Goal: Information Seeking & Learning: Understand process/instructions

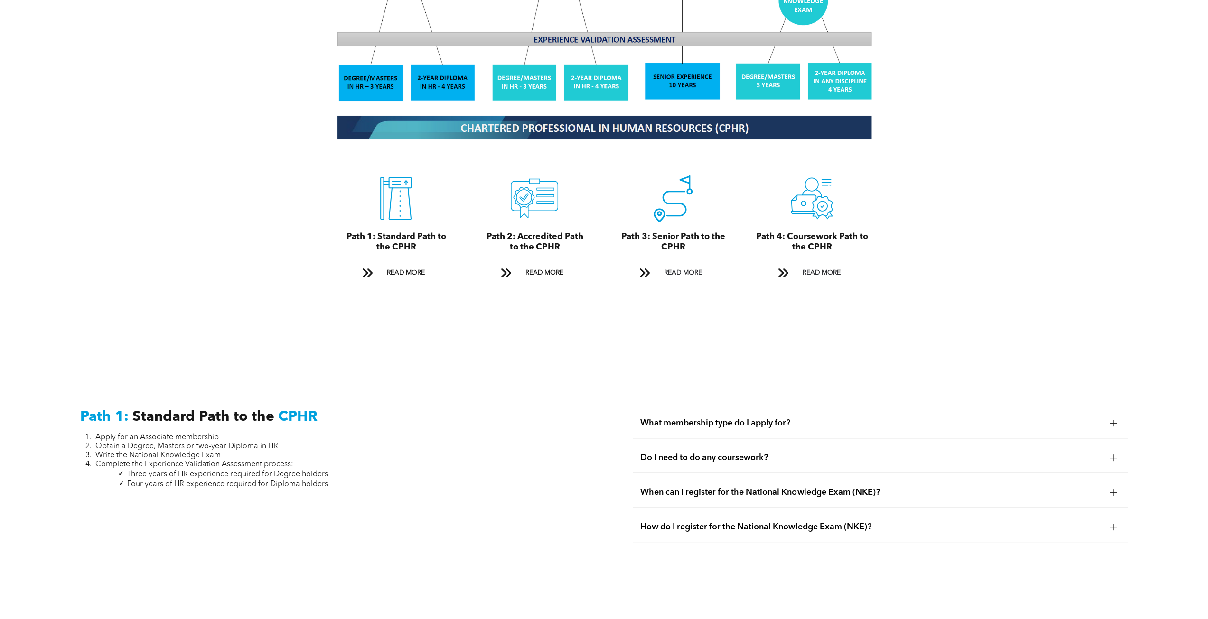
scroll to position [1044, 0]
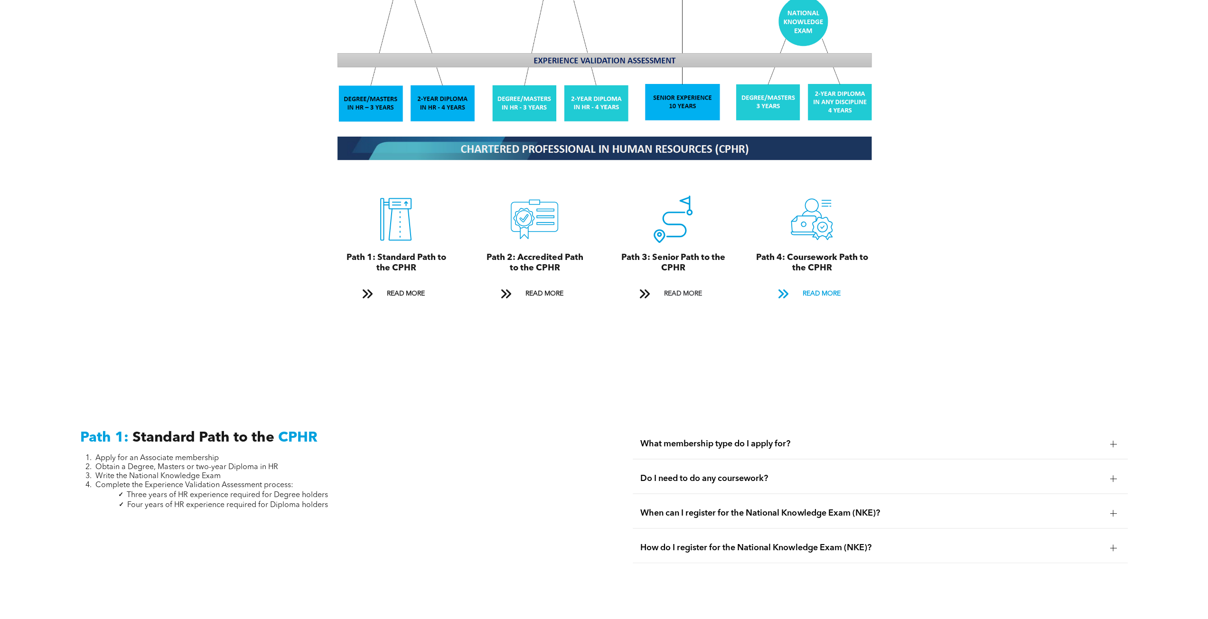
click at [811, 285] on span "READ MORE" at bounding box center [821, 294] width 45 height 18
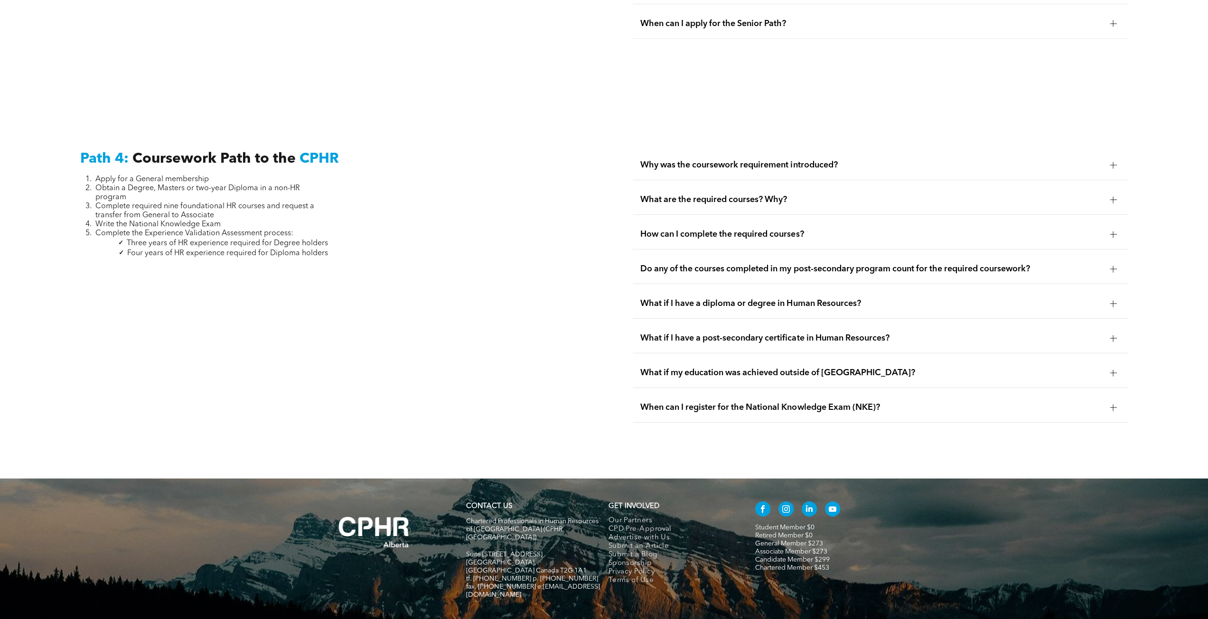
scroll to position [2867, 0]
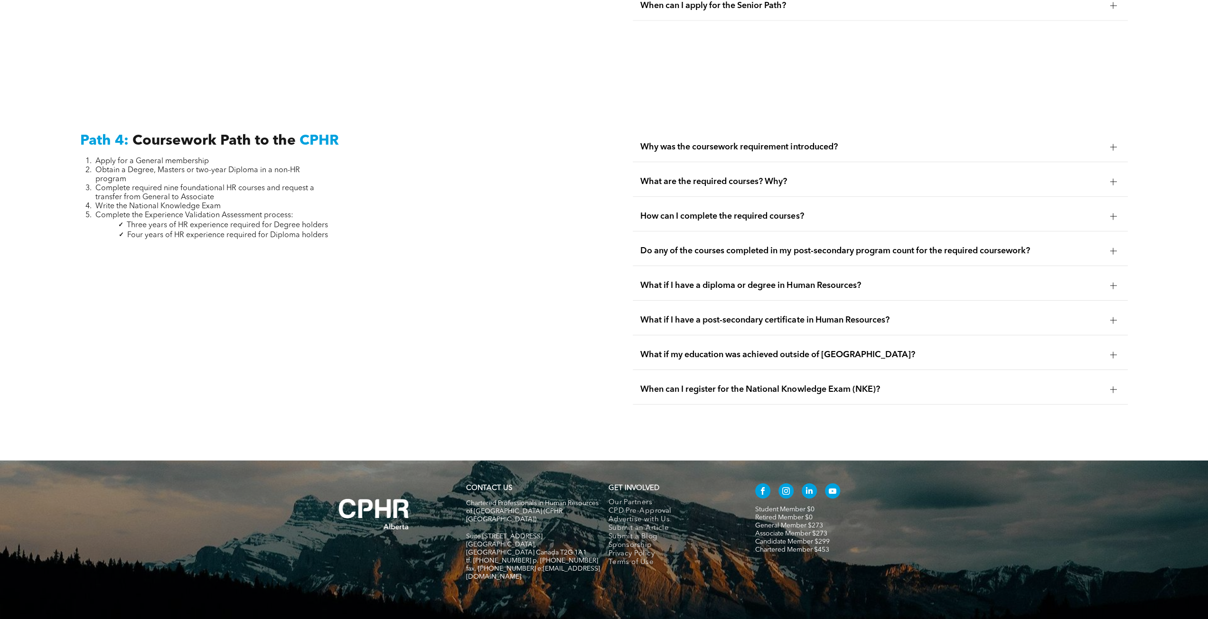
click at [799, 142] on span "Why was the coursework requirement introduced?" at bounding box center [871, 147] width 462 height 10
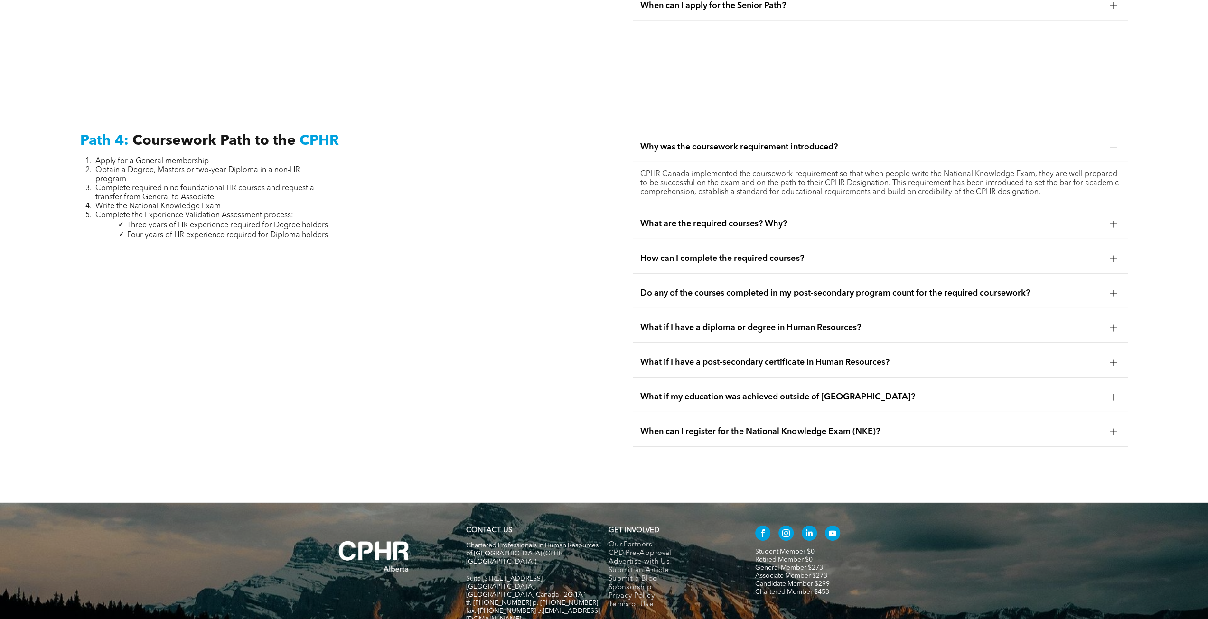
click at [799, 142] on span "Why was the coursework requirement introduced?" at bounding box center [871, 147] width 462 height 10
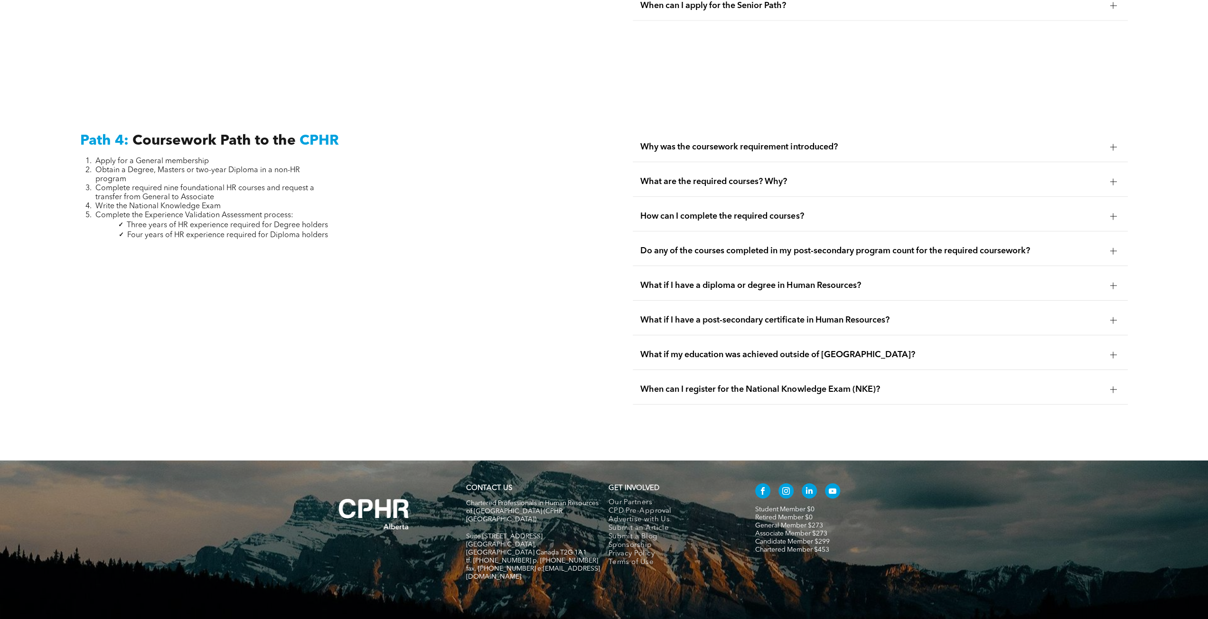
click at [784, 177] on span "What are the required courses? Why?" at bounding box center [871, 182] width 462 height 10
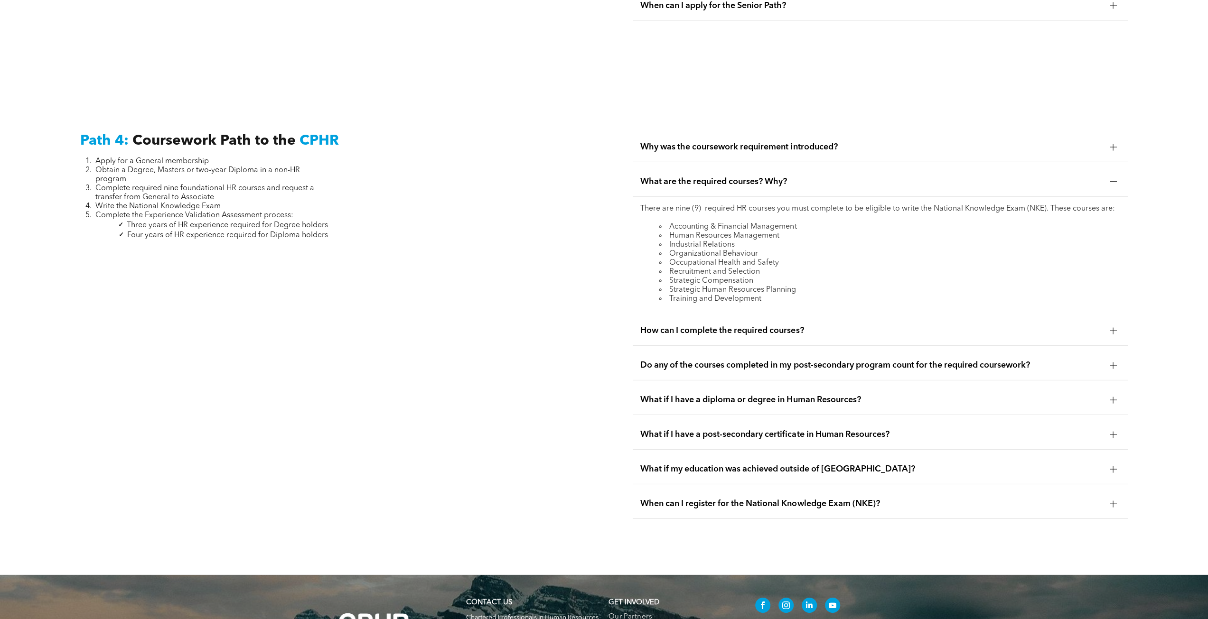
click at [768, 326] on span "How can I complete the required courses?" at bounding box center [871, 331] width 462 height 10
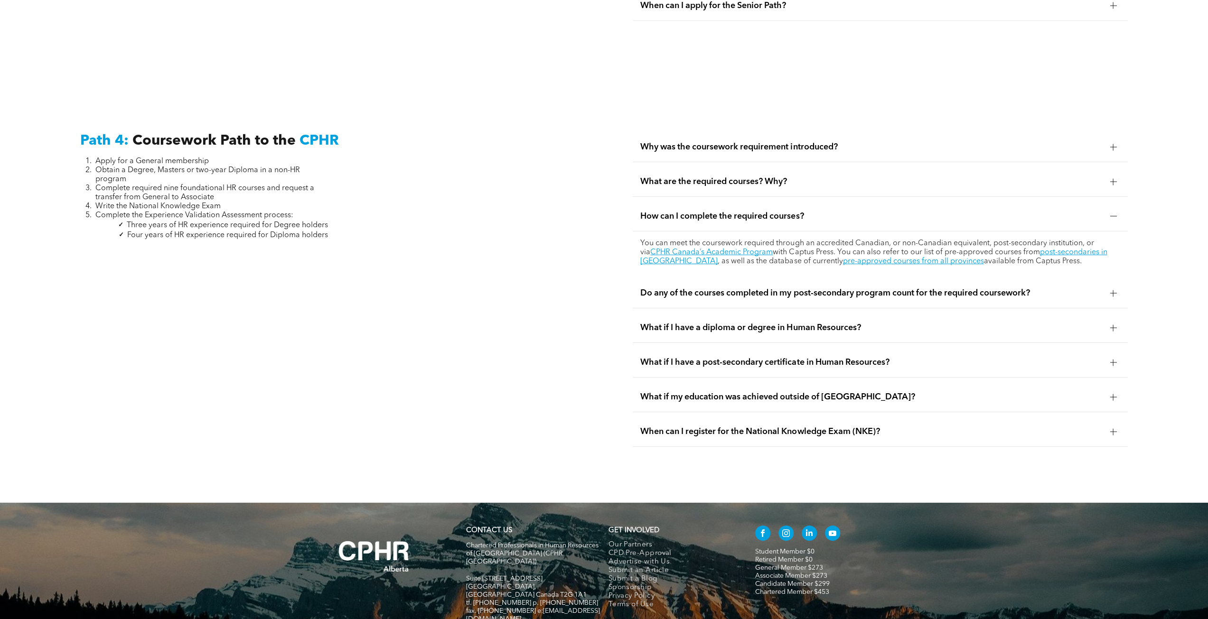
click at [741, 281] on div "Do any of the courses completed in my post-secondary program count for the requ…" at bounding box center [880, 294] width 495 height 30
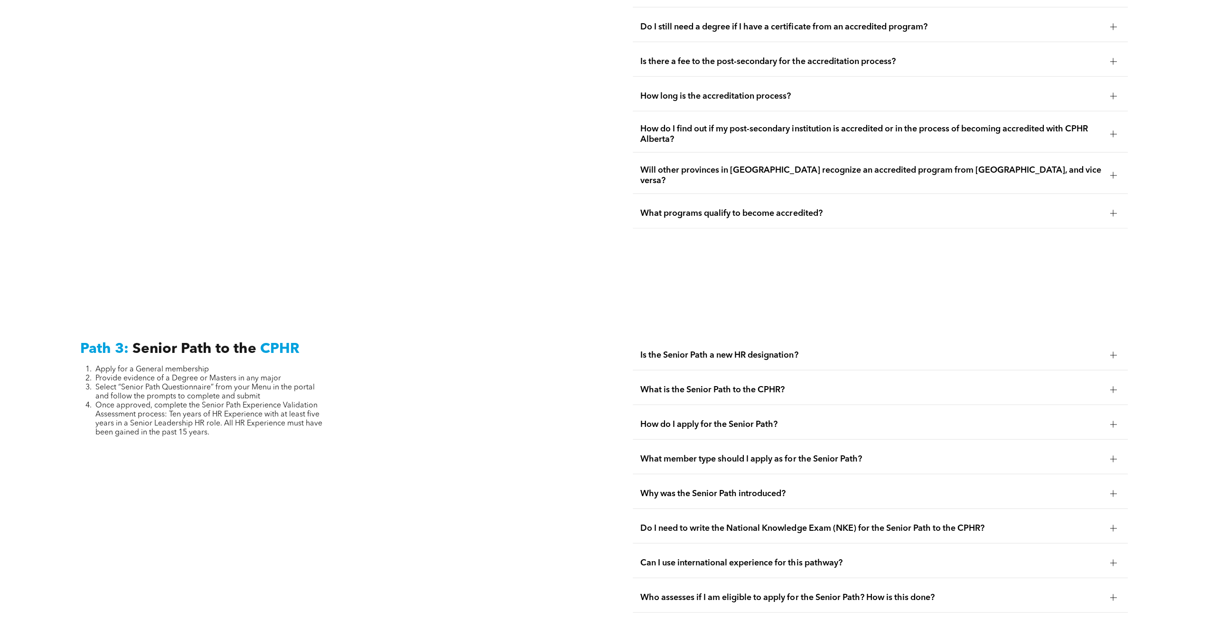
scroll to position [0, 0]
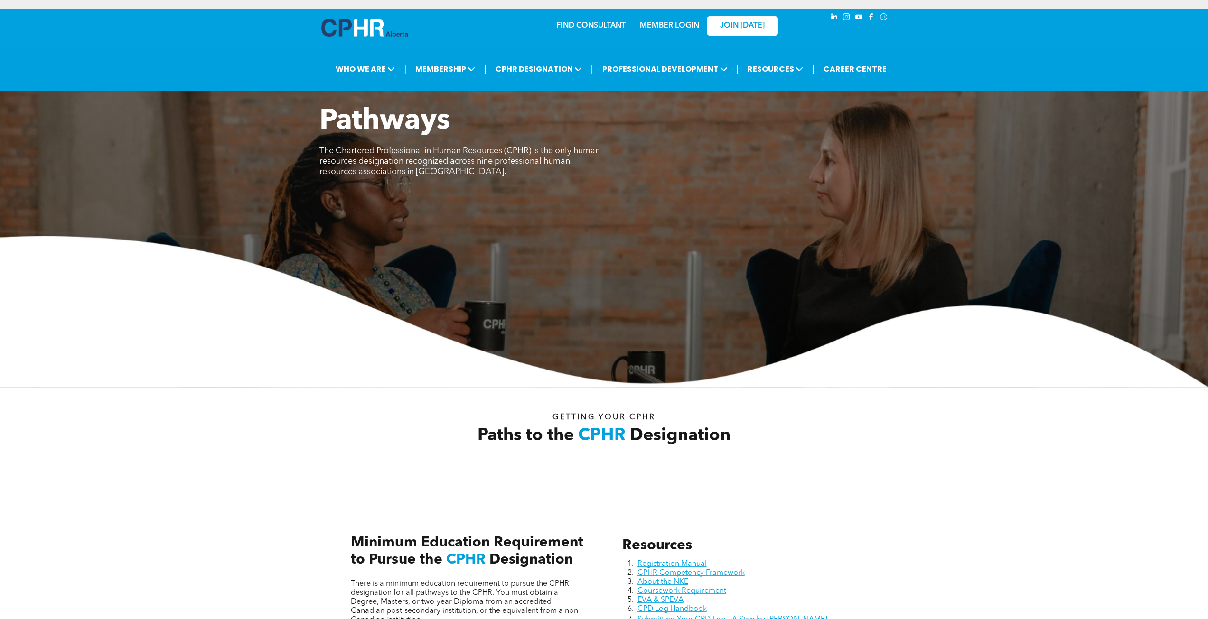
drag, startPoint x: 424, startPoint y: 346, endPoint x: 312, endPoint y: -39, distance: 401.5
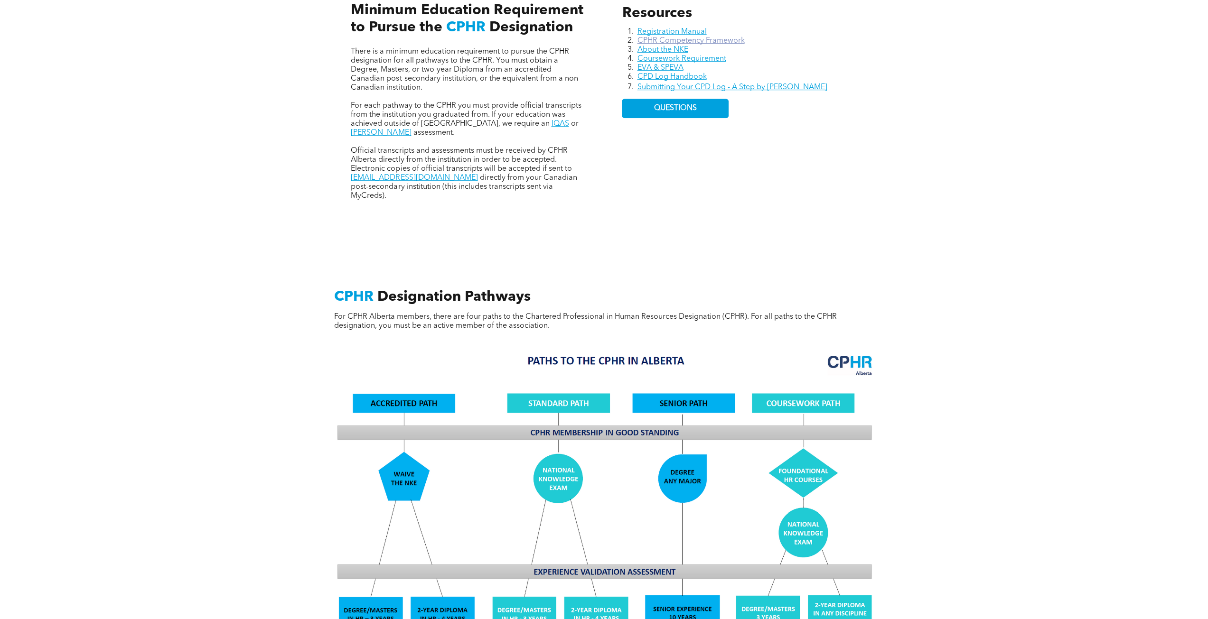
scroll to position [665, 0]
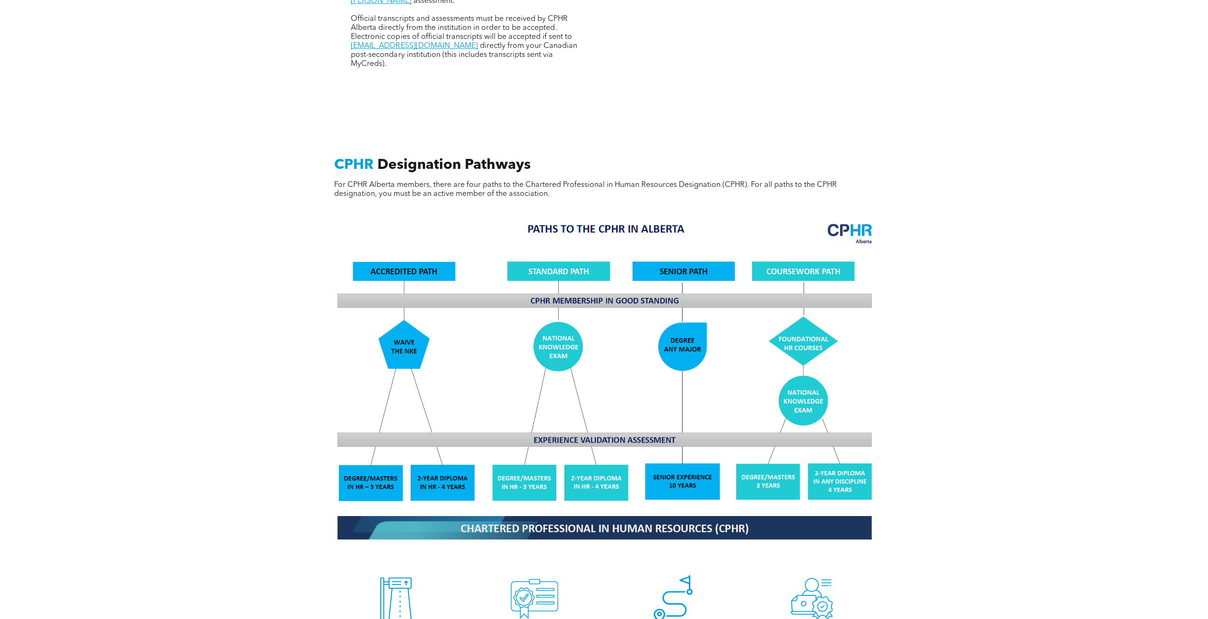
click at [936, 331] on div "CPHR Designation Pathways For CPHR Alberta members, there are four paths to the…" at bounding box center [604, 427] width 1208 height 653
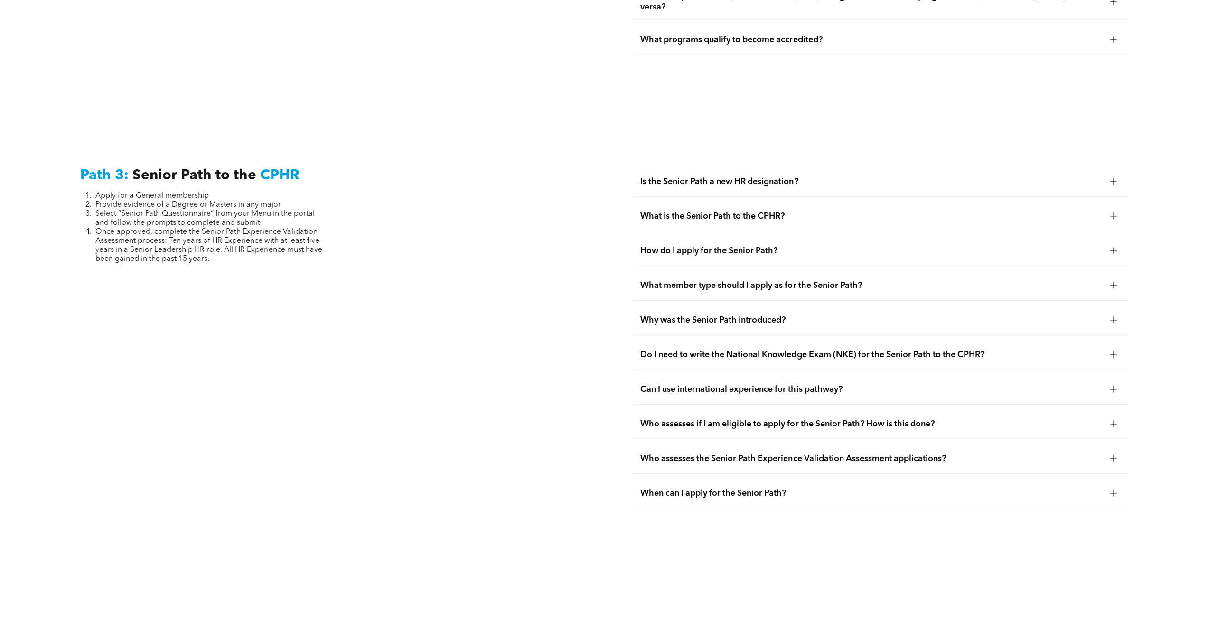
scroll to position [2468, 0]
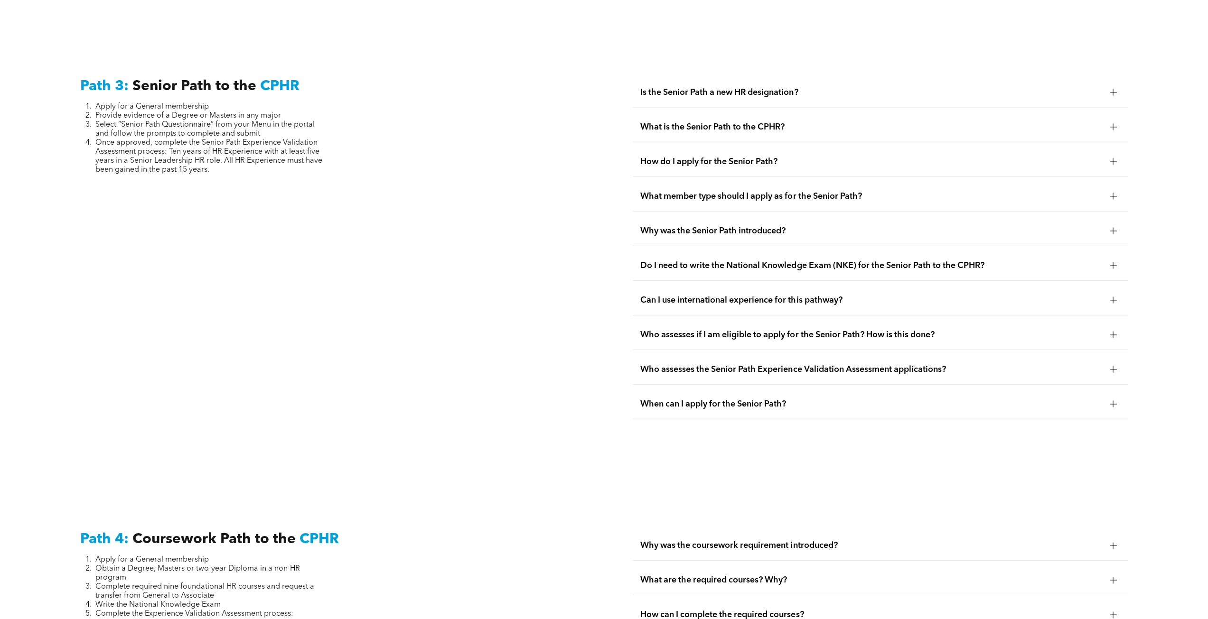
click at [723, 216] on div "Why was the Senior Path introduced?" at bounding box center [880, 231] width 495 height 30
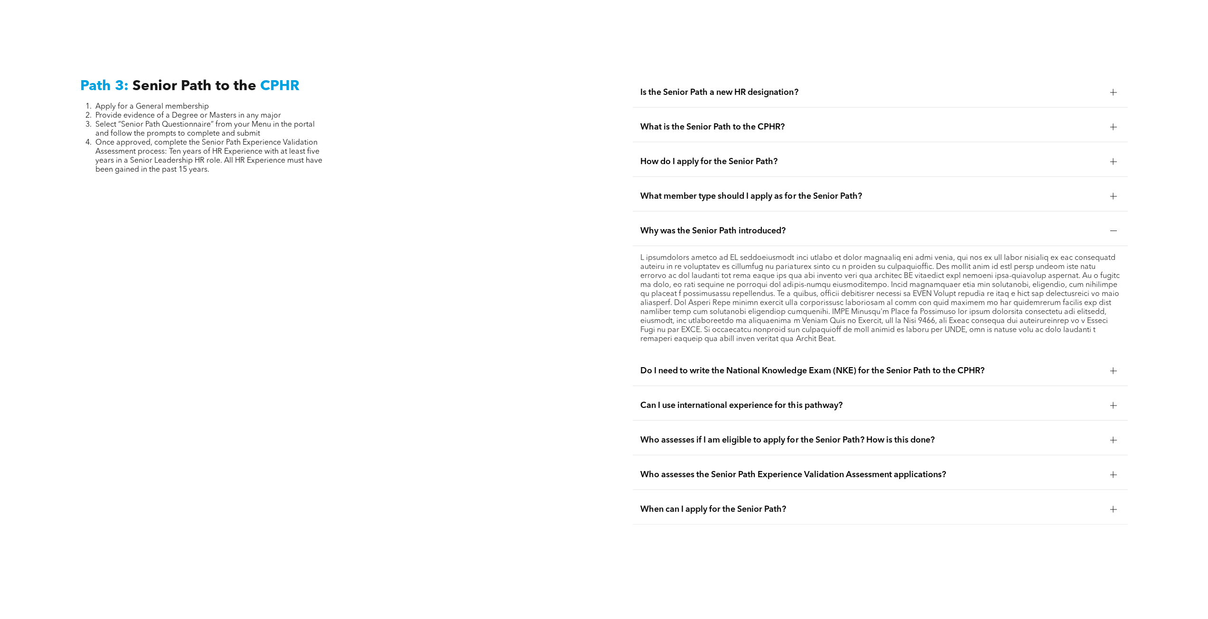
click at [729, 191] on span "What member type should I apply as for the Senior Path?" at bounding box center [871, 196] width 462 height 10
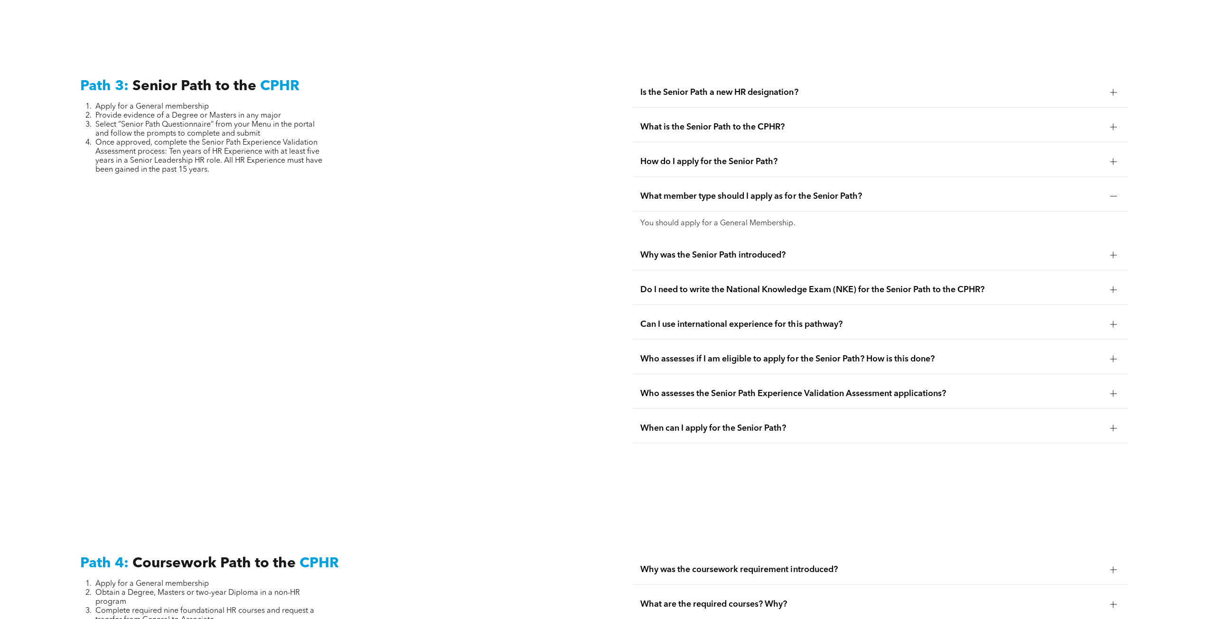
click at [745, 157] on span "How do I apply for the Senior Path?" at bounding box center [871, 162] width 462 height 10
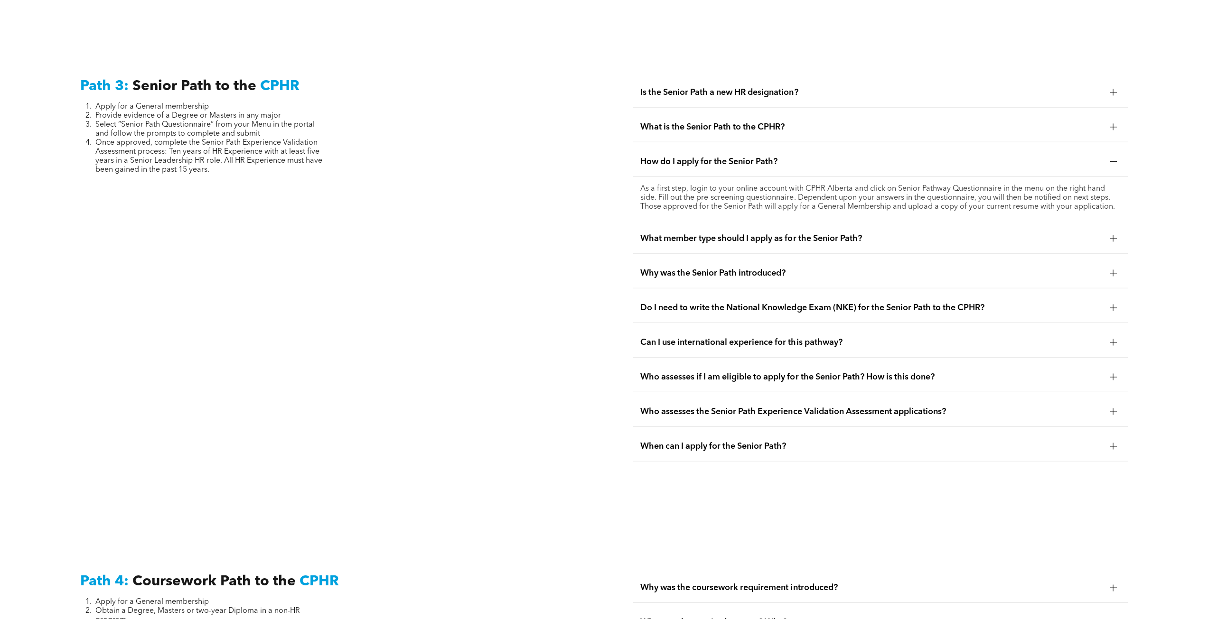
click at [750, 119] on div "What is the Senior Path to the CPHR?" at bounding box center [880, 127] width 495 height 30
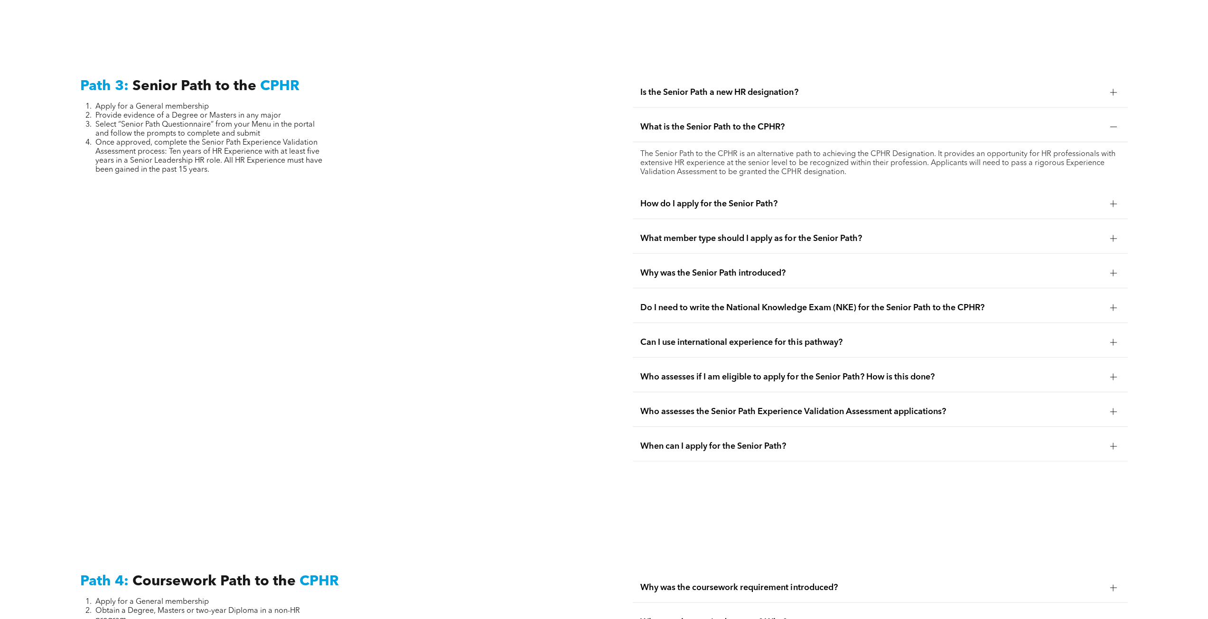
click at [767, 87] on div "Is the Senior Path a new HR designation?" at bounding box center [880, 93] width 495 height 30
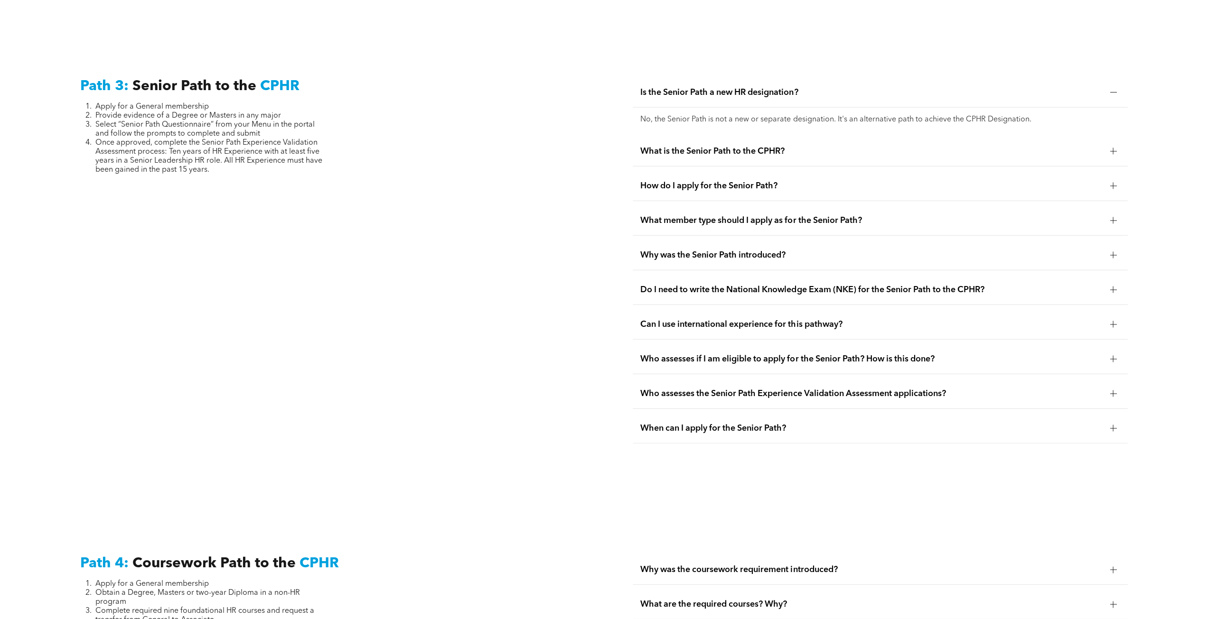
click at [757, 285] on span "Do I need to write the National Knowledge Exam (NKE) for the Senior Path to the…" at bounding box center [871, 290] width 462 height 10
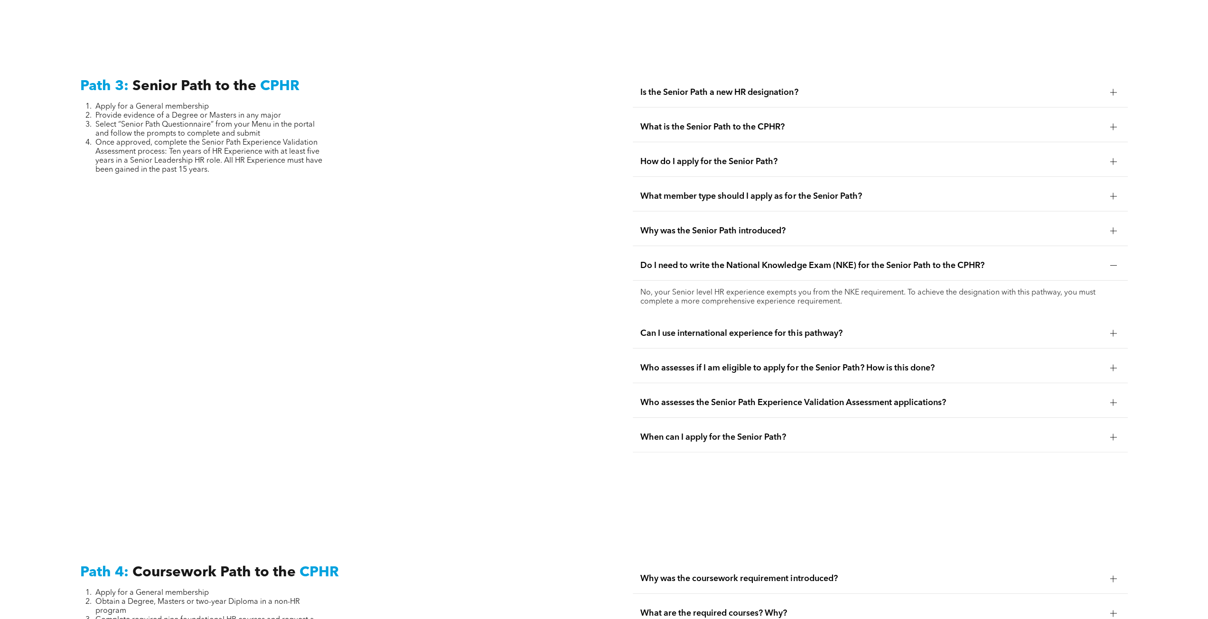
click at [748, 423] on div "When can I apply for the Senior Path?" at bounding box center [880, 438] width 495 height 30
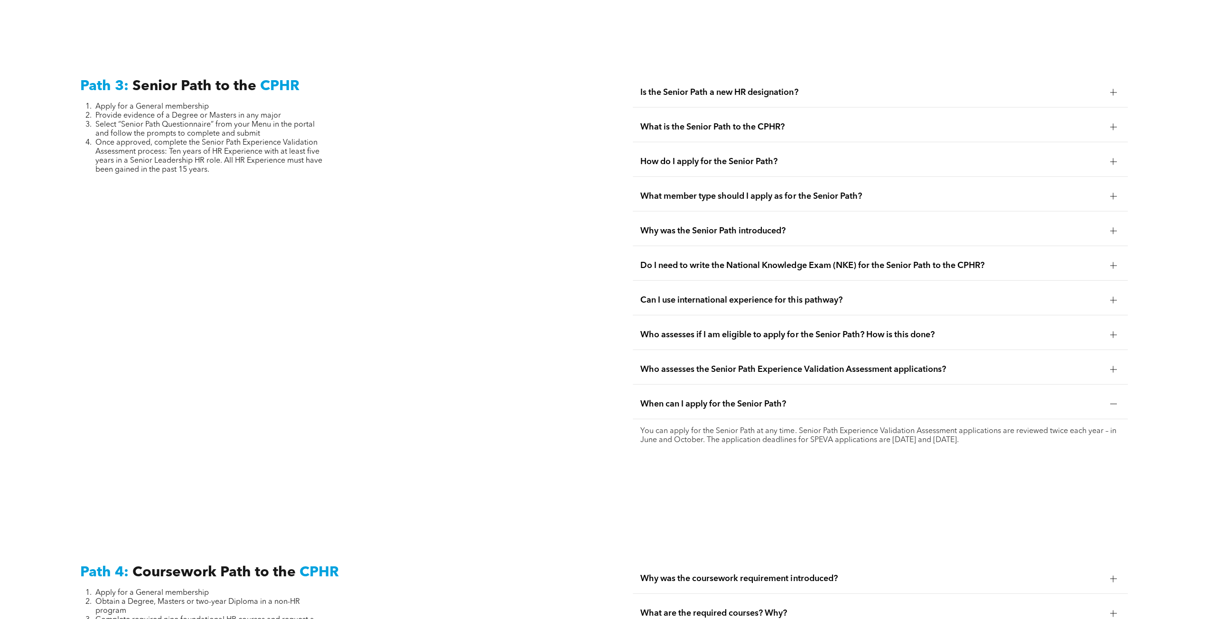
click at [770, 359] on div "Who assesses the Senior Path Experience Validation Assessment applications?" at bounding box center [880, 370] width 495 height 30
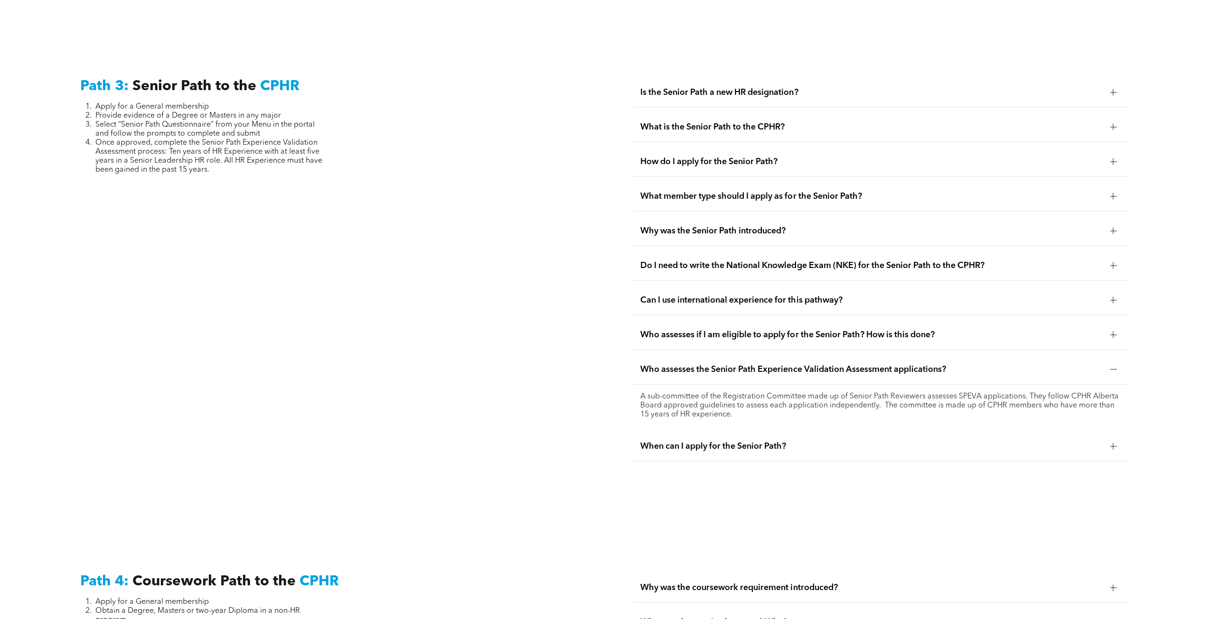
click at [724, 157] on span "How do I apply for the Senior Path?" at bounding box center [871, 162] width 462 height 10
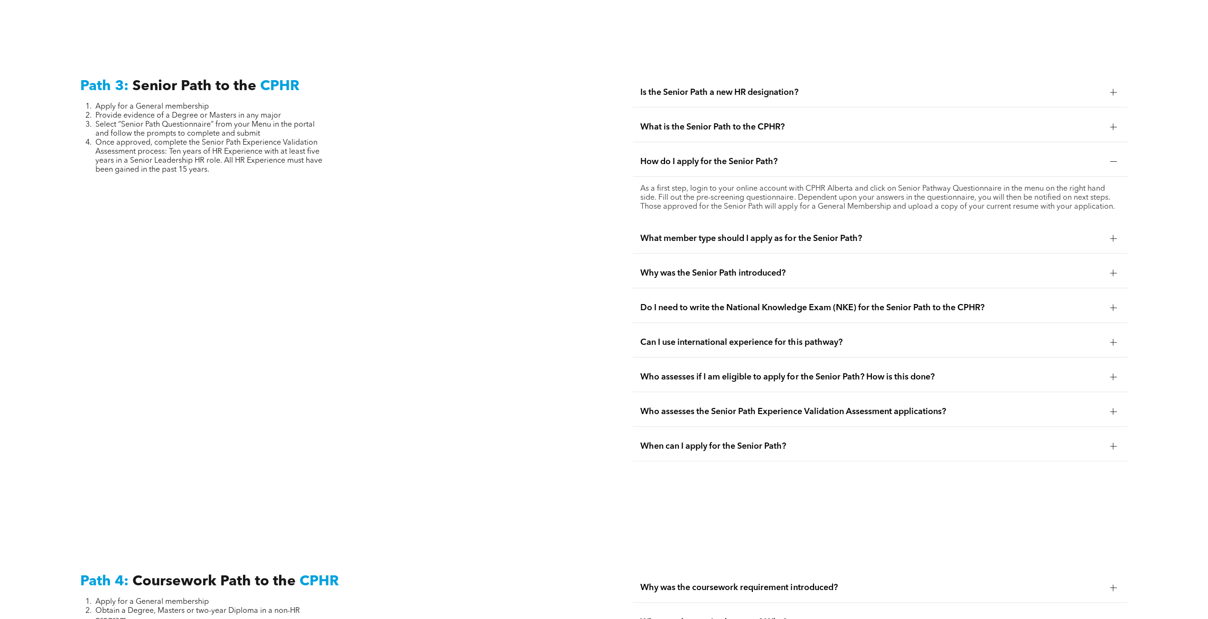
click at [785, 234] on span "What member type should I apply as for the Senior Path?" at bounding box center [871, 239] width 462 height 10
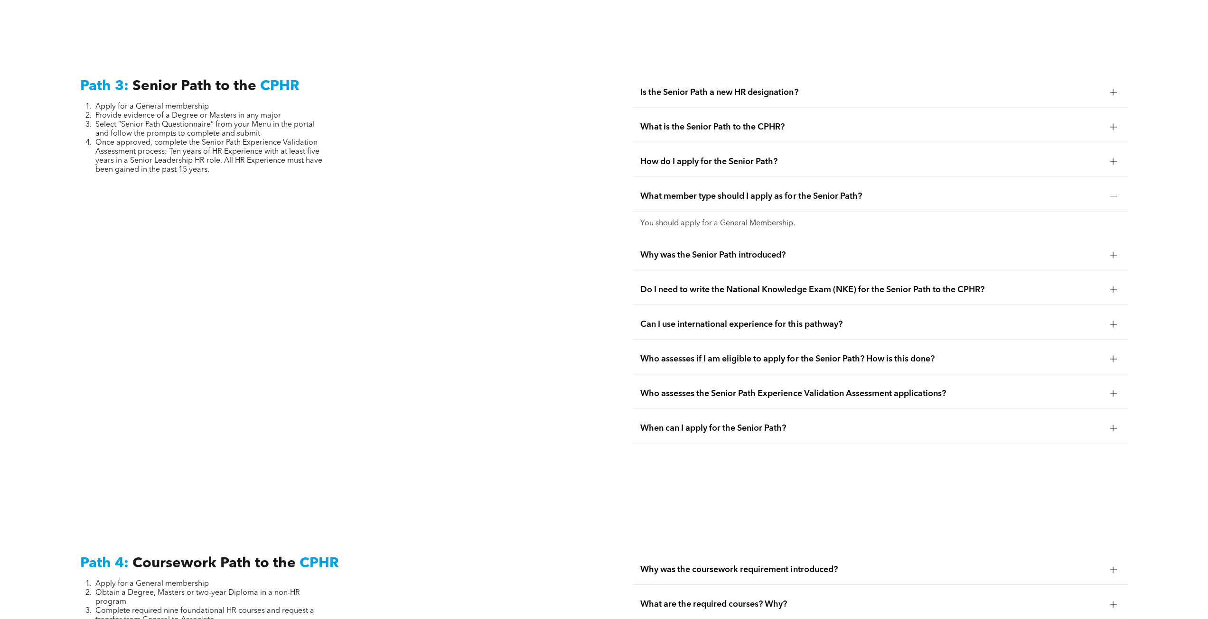
click at [709, 250] on span "Why was the Senior Path introduced?" at bounding box center [871, 255] width 462 height 10
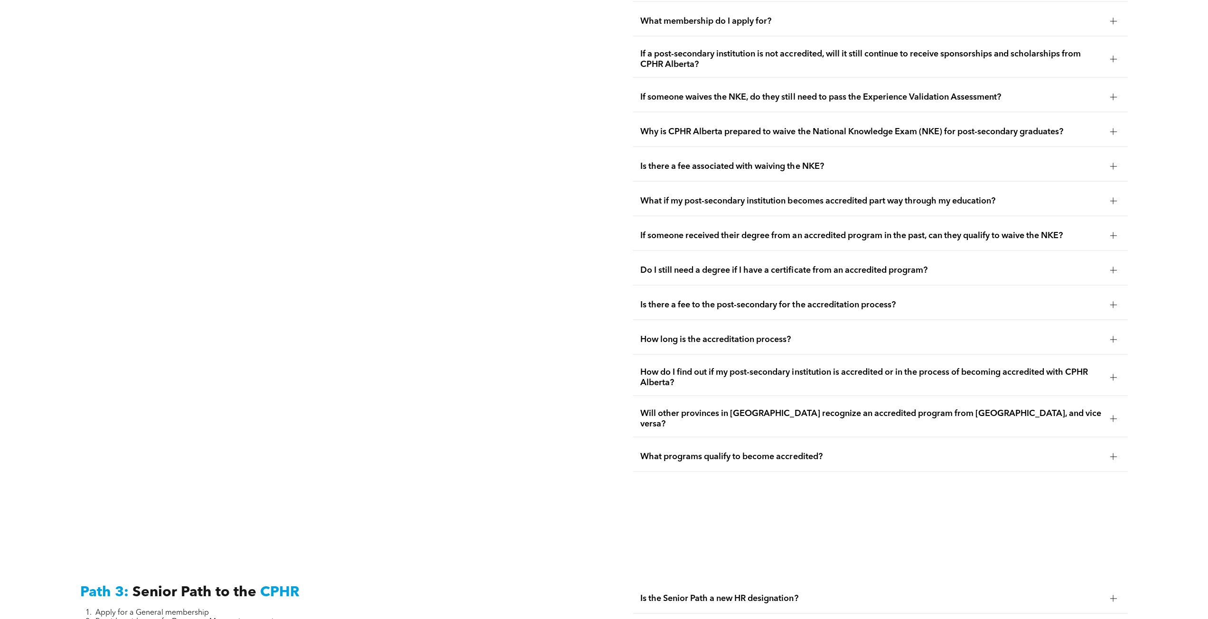
scroll to position [0, 0]
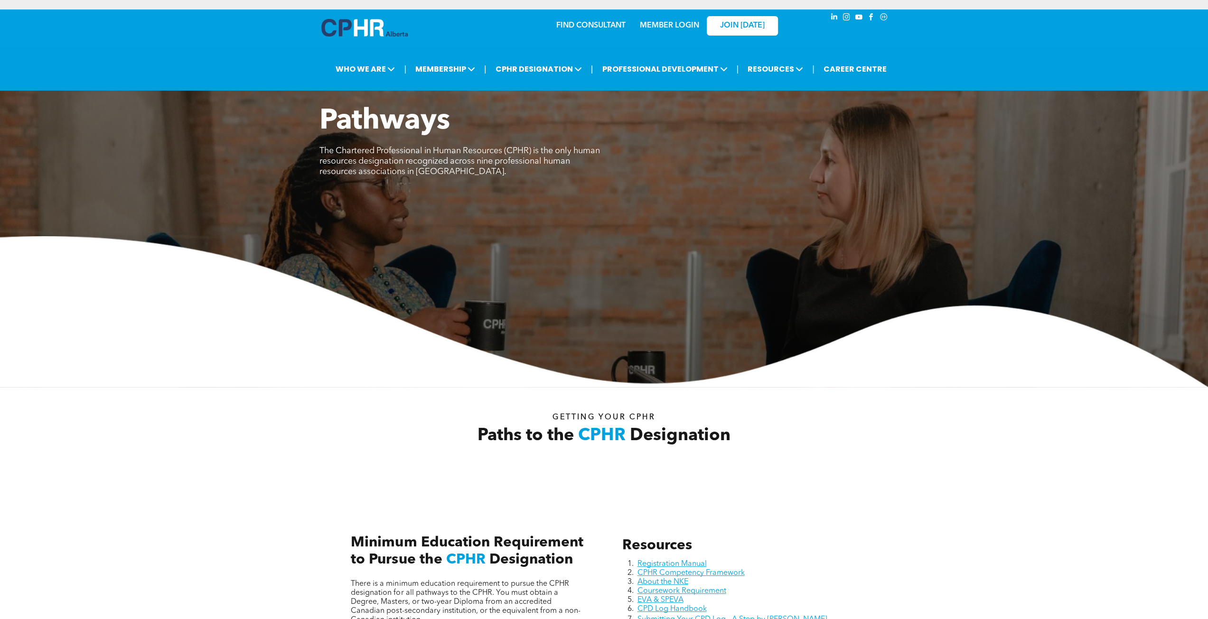
drag, startPoint x: 534, startPoint y: 278, endPoint x: 474, endPoint y: -41, distance: 324.6
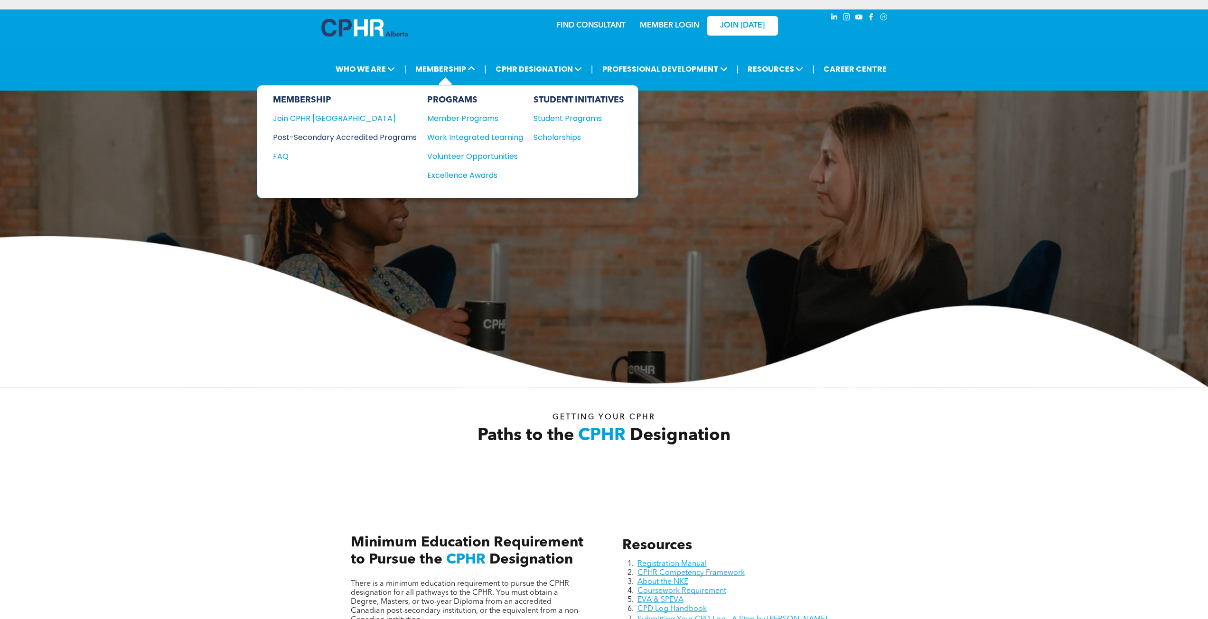
click at [315, 133] on div "Post-Secondary Accredited Programs" at bounding box center [337, 137] width 130 height 12
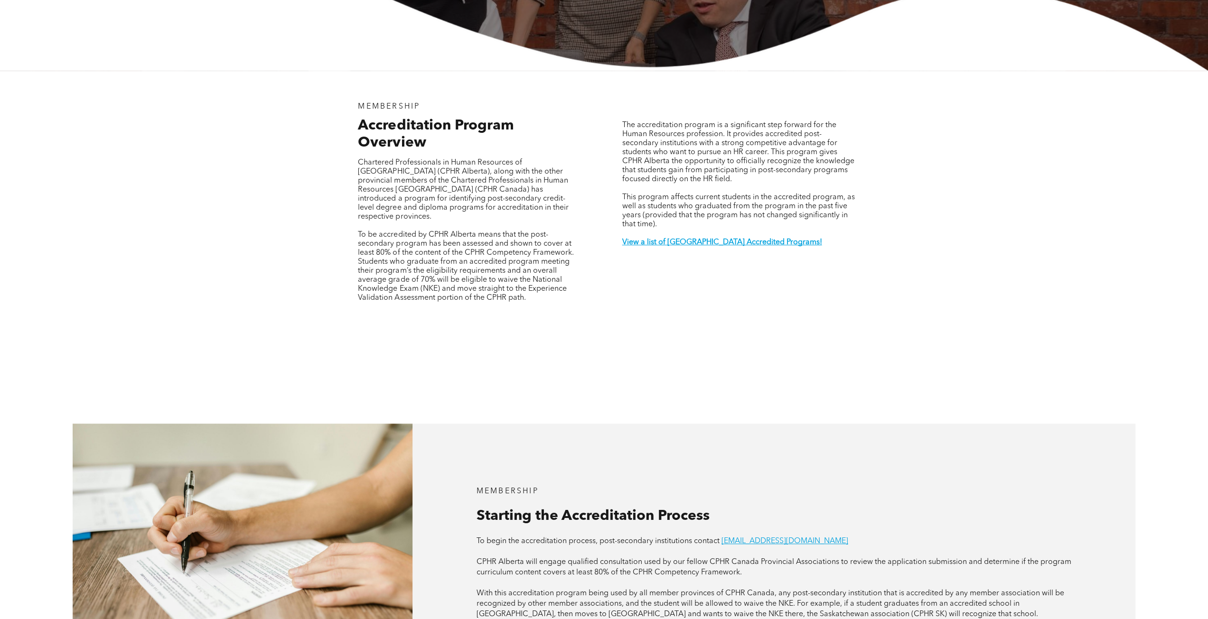
scroll to position [332, 0]
